Goal: Transaction & Acquisition: Purchase product/service

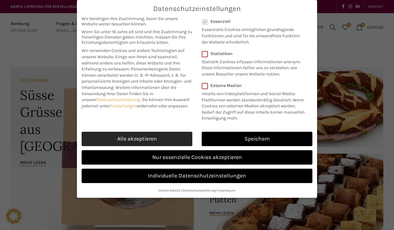
click at [163, 138] on link "Alle akzeptieren" at bounding box center [137, 139] width 111 height 14
checkbox input "true"
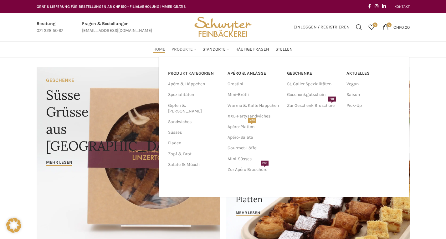
click at [188, 49] on span "Produkte" at bounding box center [181, 50] width 21 height 6
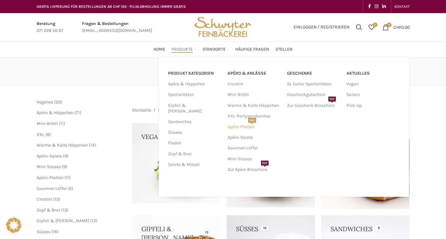
click at [246, 128] on link "Apéro-Platten NEU" at bounding box center [253, 127] width 53 height 11
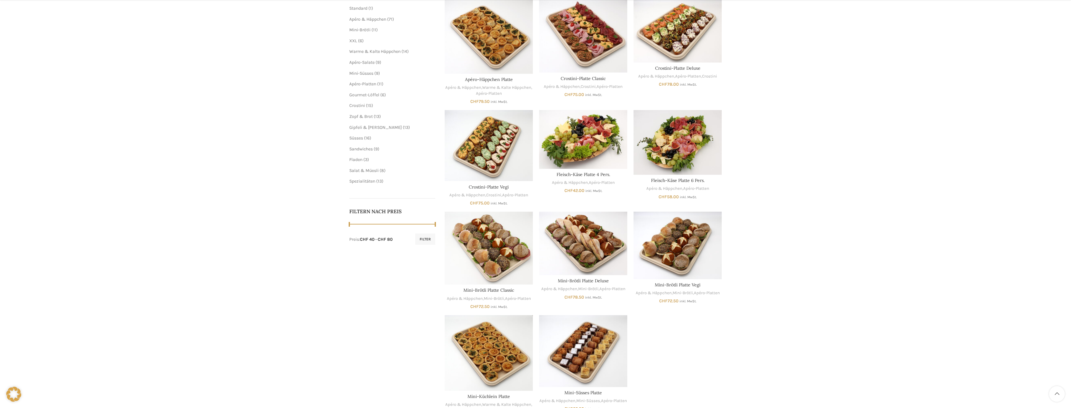
scroll to position [125, 0]
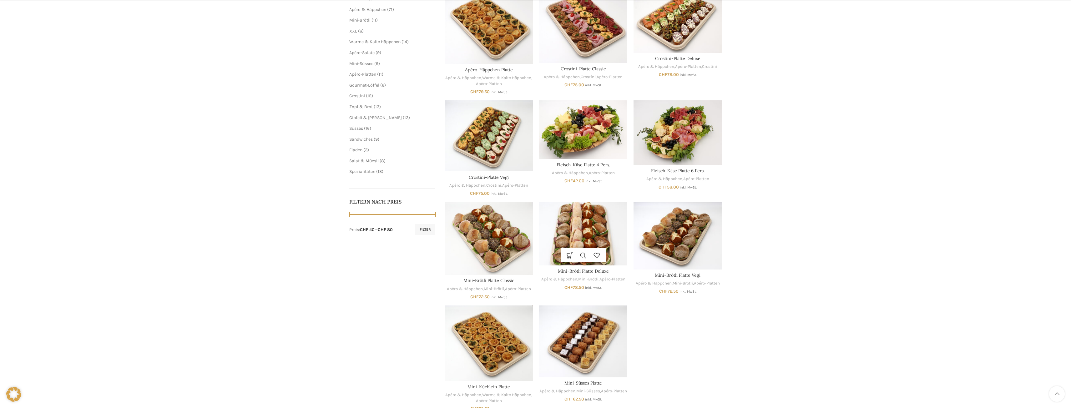
click at [445, 229] on img "Mini-Brötli Platte Deluxe" at bounding box center [583, 233] width 88 height 63
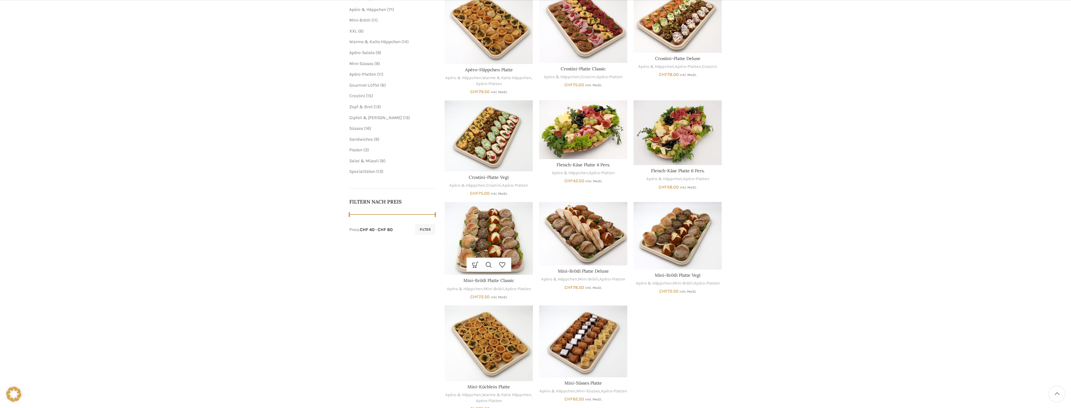
click at [445, 239] on img "Mini-Brötli Platte Classic" at bounding box center [489, 238] width 88 height 73
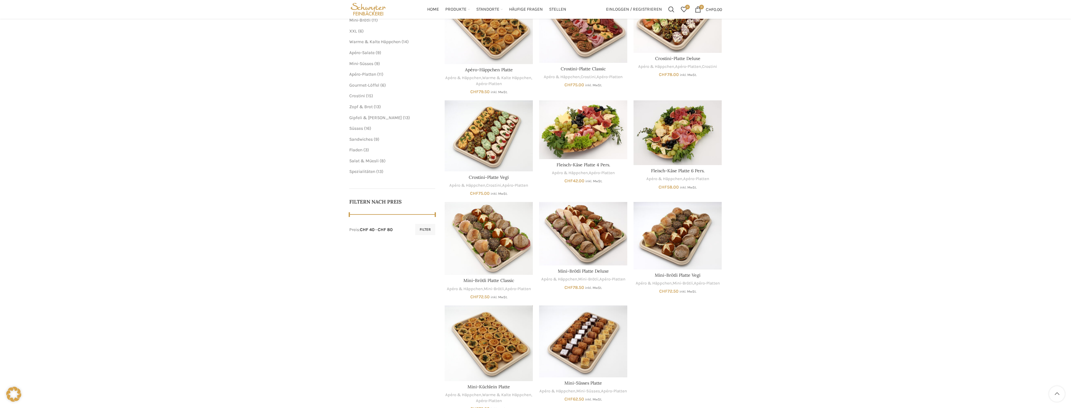
scroll to position [94, 0]
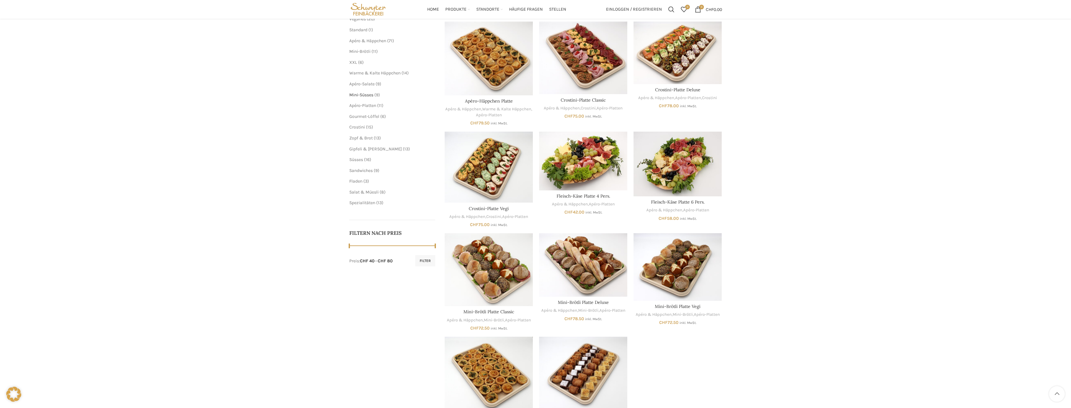
click at [372, 95] on span "Mini-Süsses" at bounding box center [361, 94] width 24 height 5
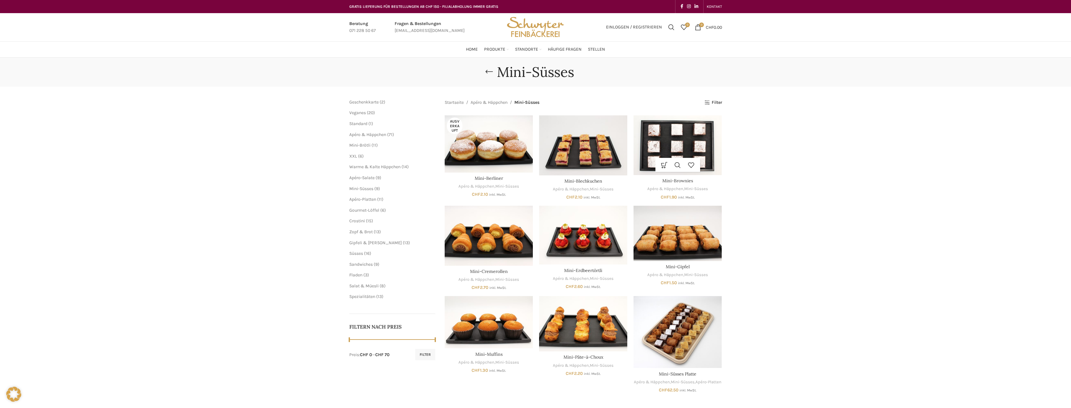
click at [678, 144] on img "Mini-Brownies" at bounding box center [678, 145] width 88 height 60
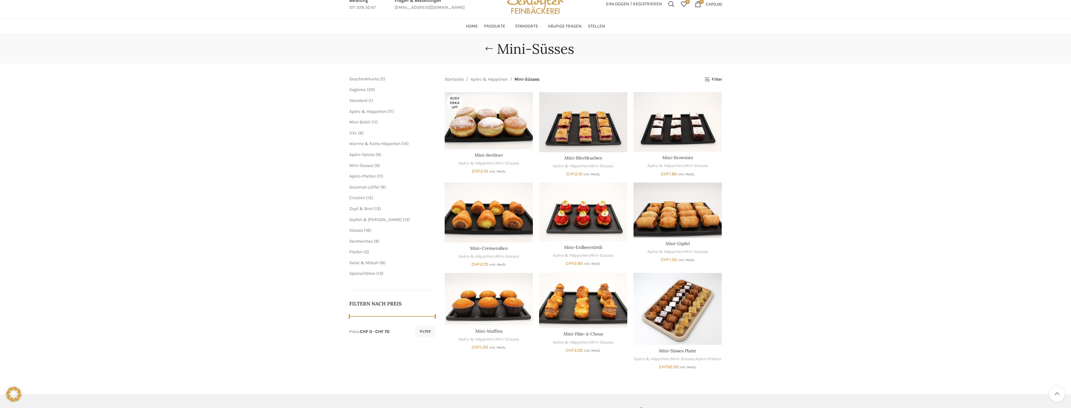
scroll to position [63, 0]
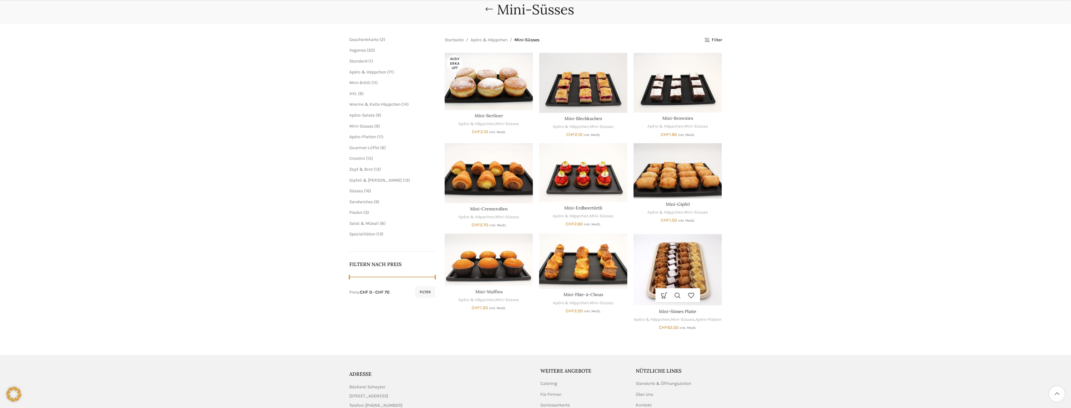
click at [689, 268] on img "Mini-Süsses Platte" at bounding box center [678, 270] width 88 height 72
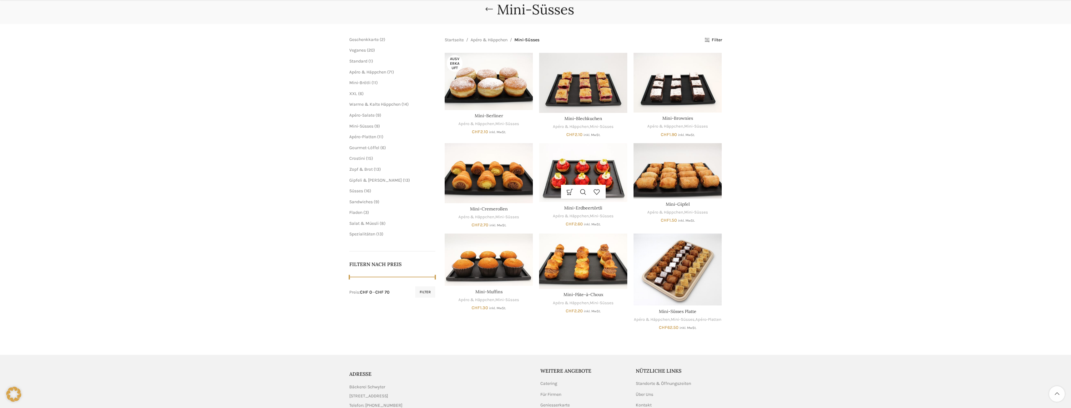
click at [595, 176] on img "Mini-Erdbeertörtli" at bounding box center [583, 172] width 88 height 59
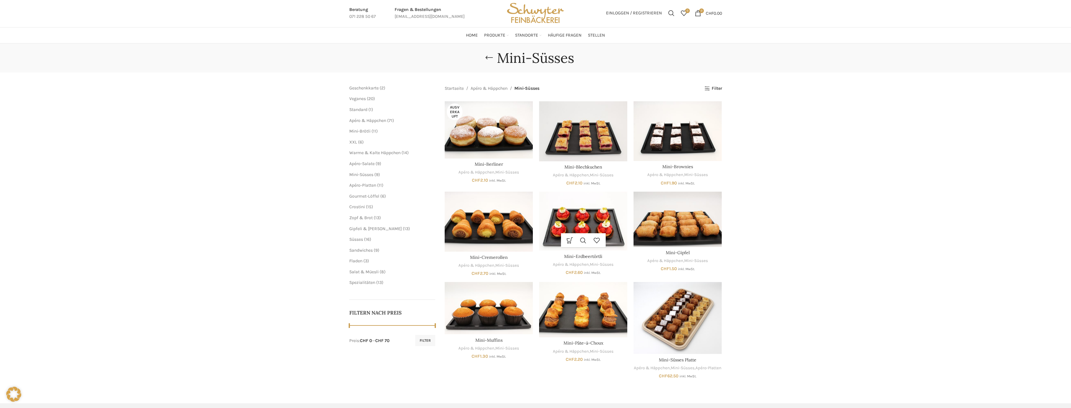
scroll to position [0, 0]
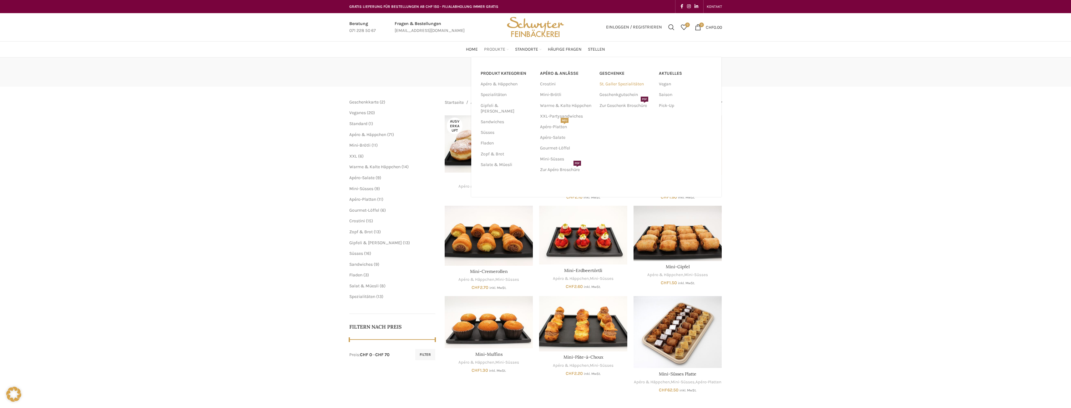
click at [620, 83] on link "St. Galler Spezialitäten" at bounding box center [625, 84] width 53 height 11
